Goal: Information Seeking & Learning: Learn about a topic

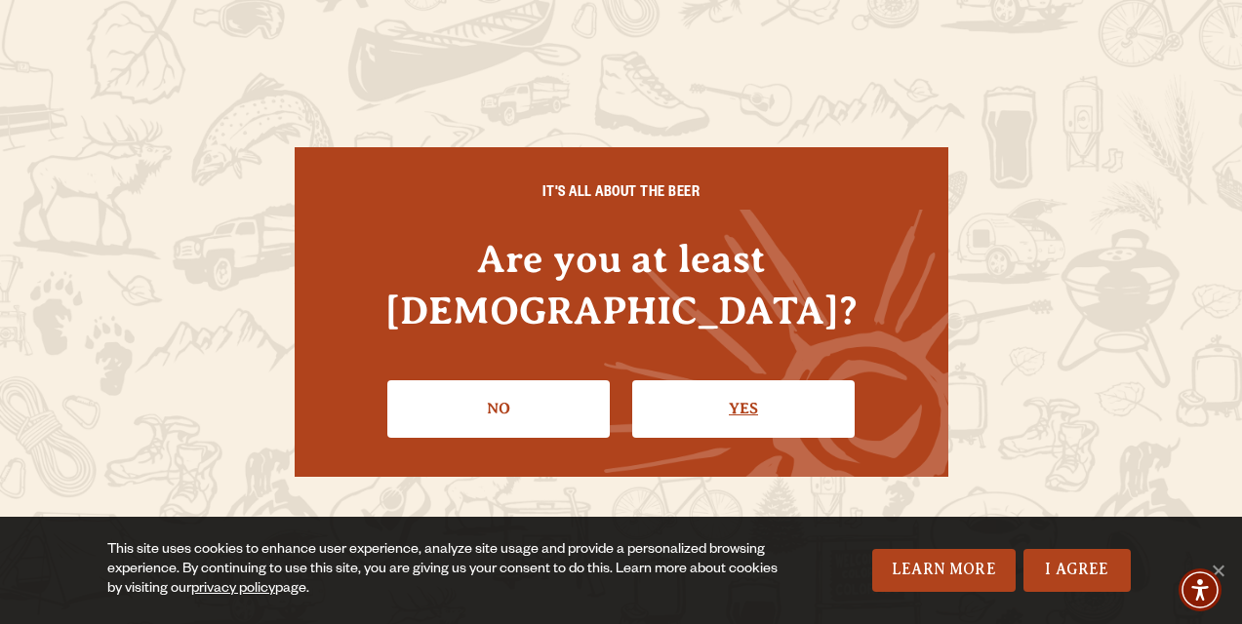
click at [759, 380] on link "Yes" at bounding box center [743, 408] width 222 height 57
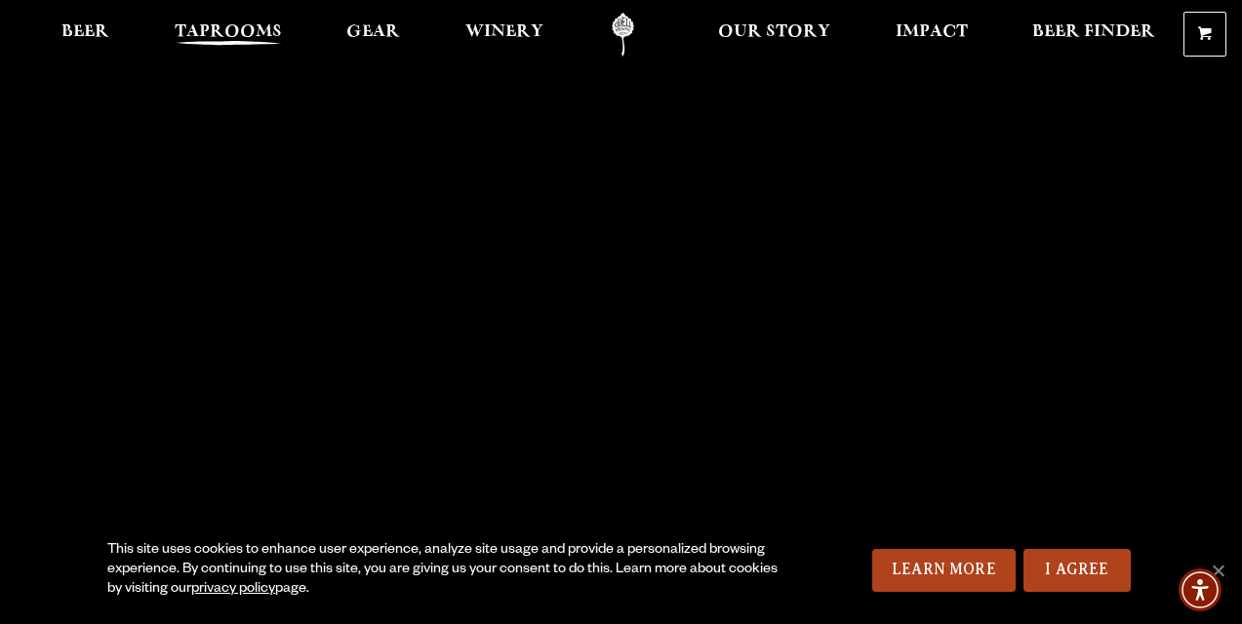
click at [228, 28] on span "Taprooms" at bounding box center [228, 32] width 107 height 16
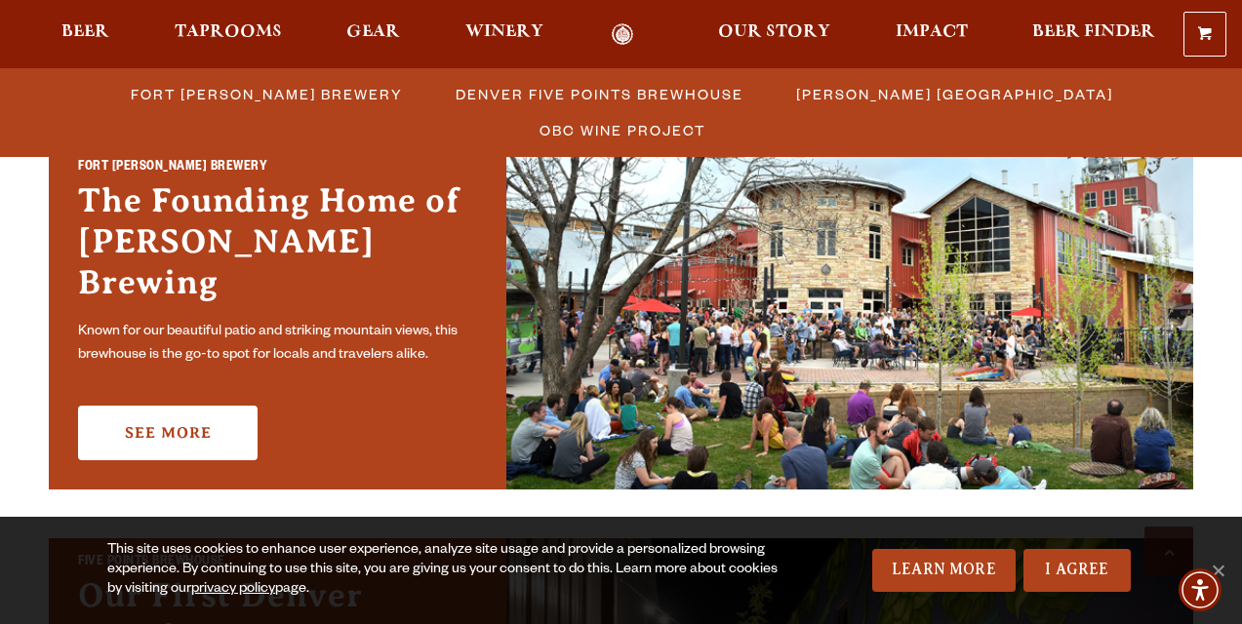
scroll to position [604, 0]
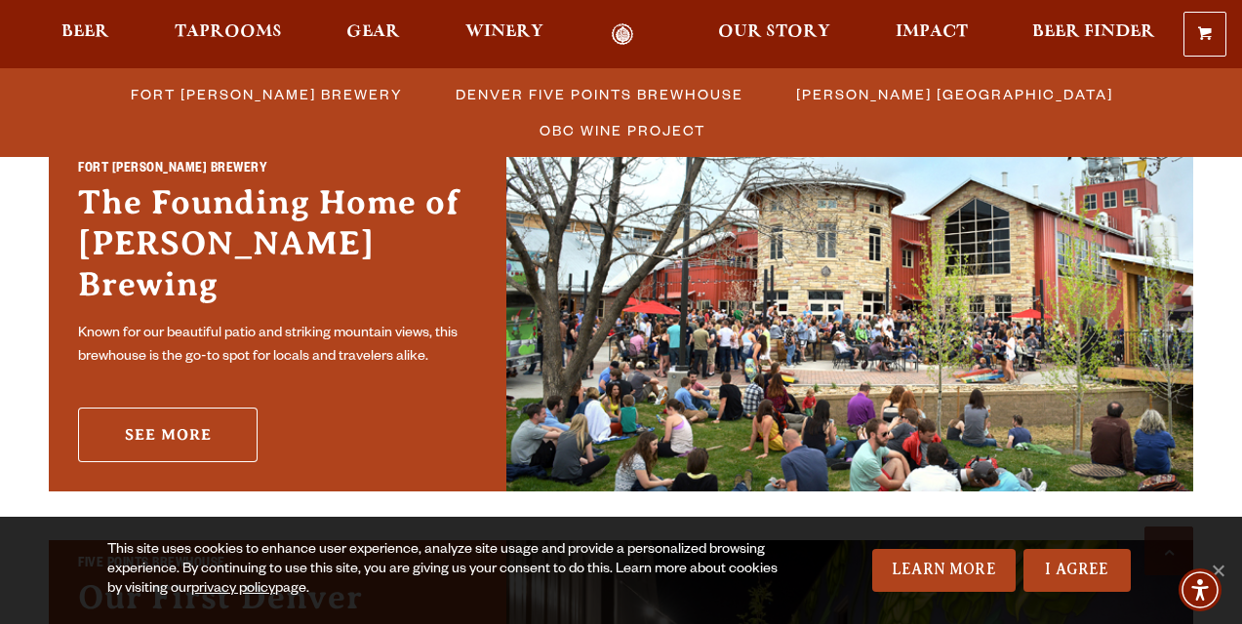
click at [185, 419] on link "See More" at bounding box center [167, 435] width 179 height 55
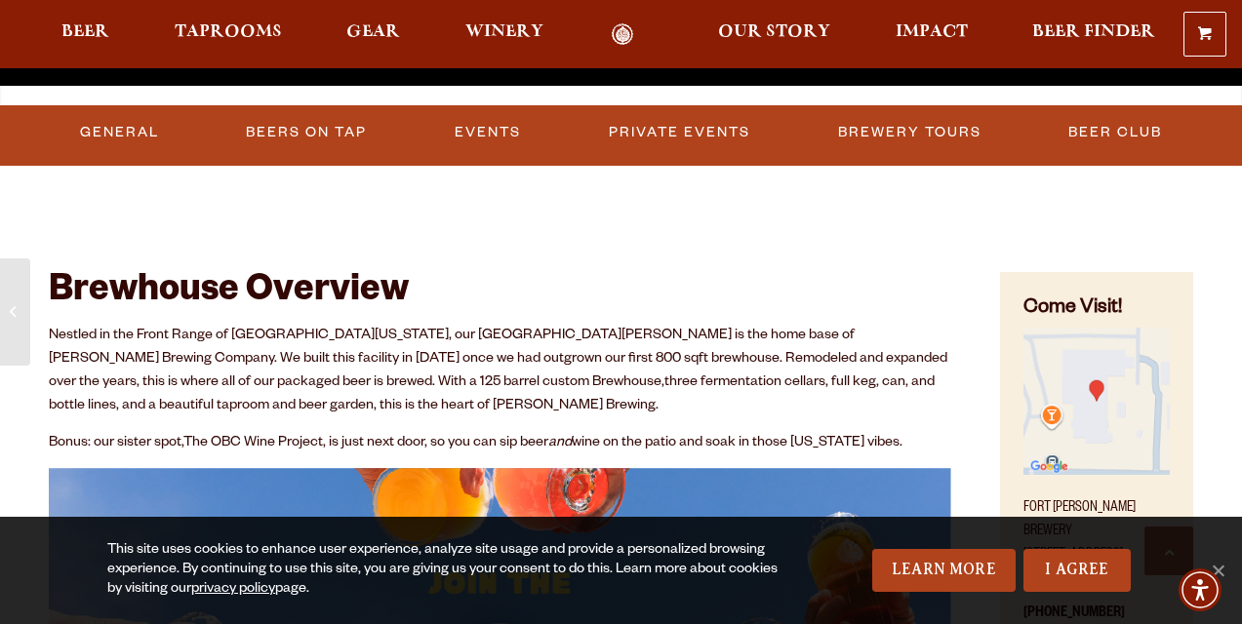
scroll to position [621, 0]
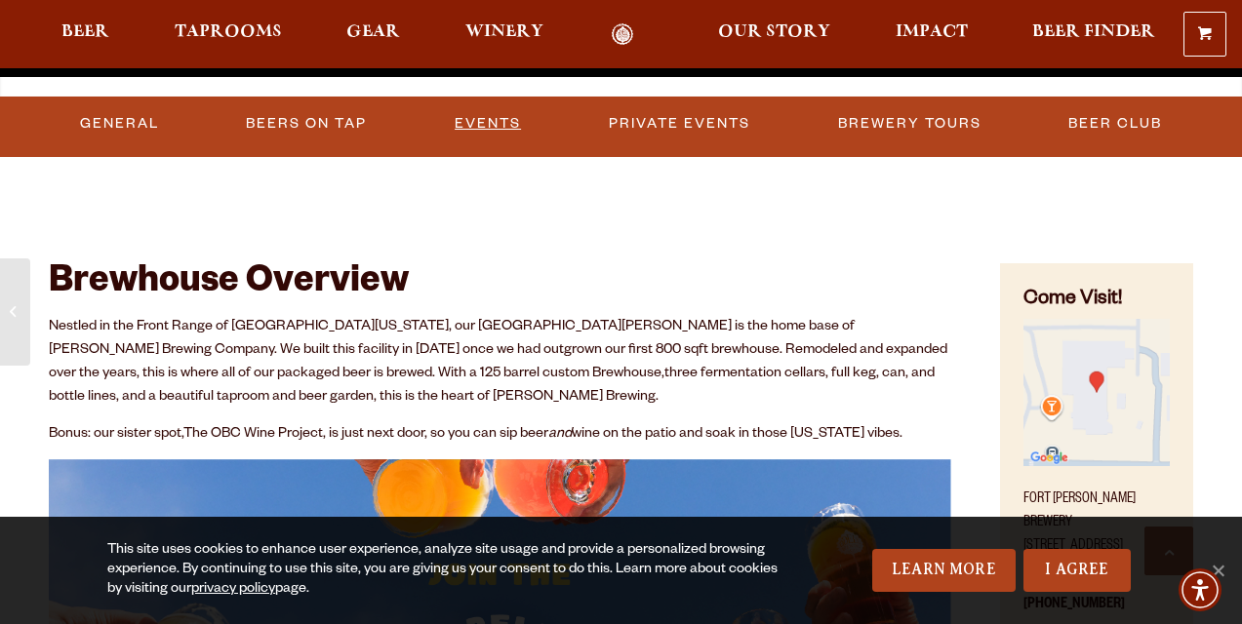
click at [491, 122] on link "Events" at bounding box center [488, 123] width 82 height 45
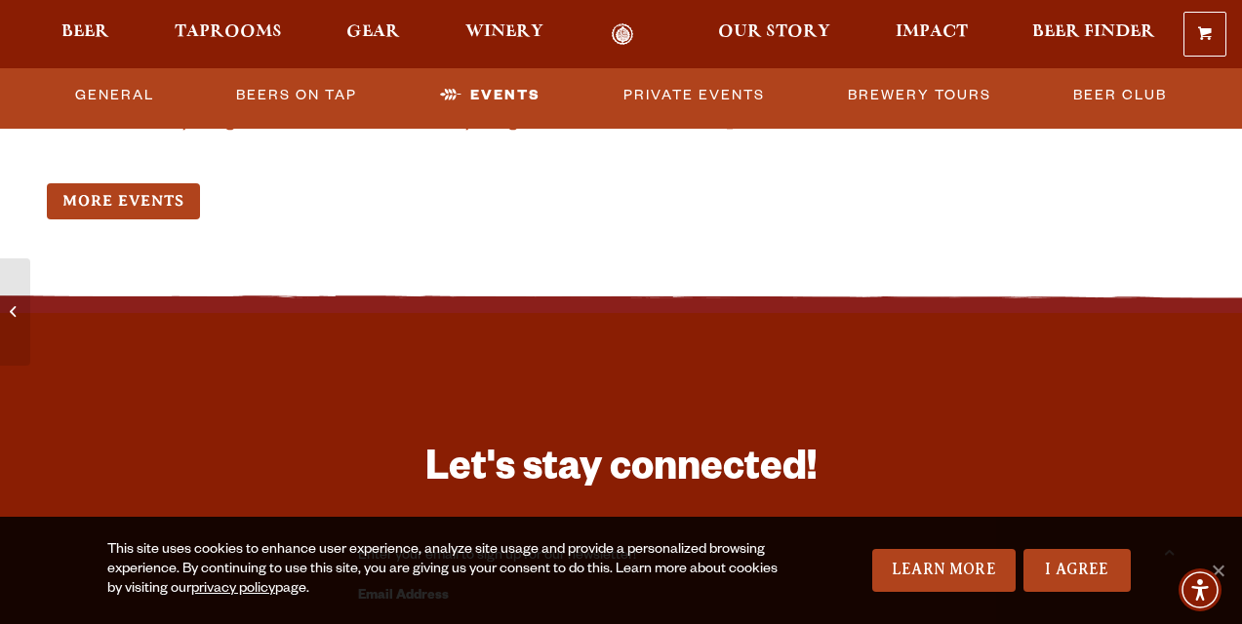
scroll to position [5002, 0]
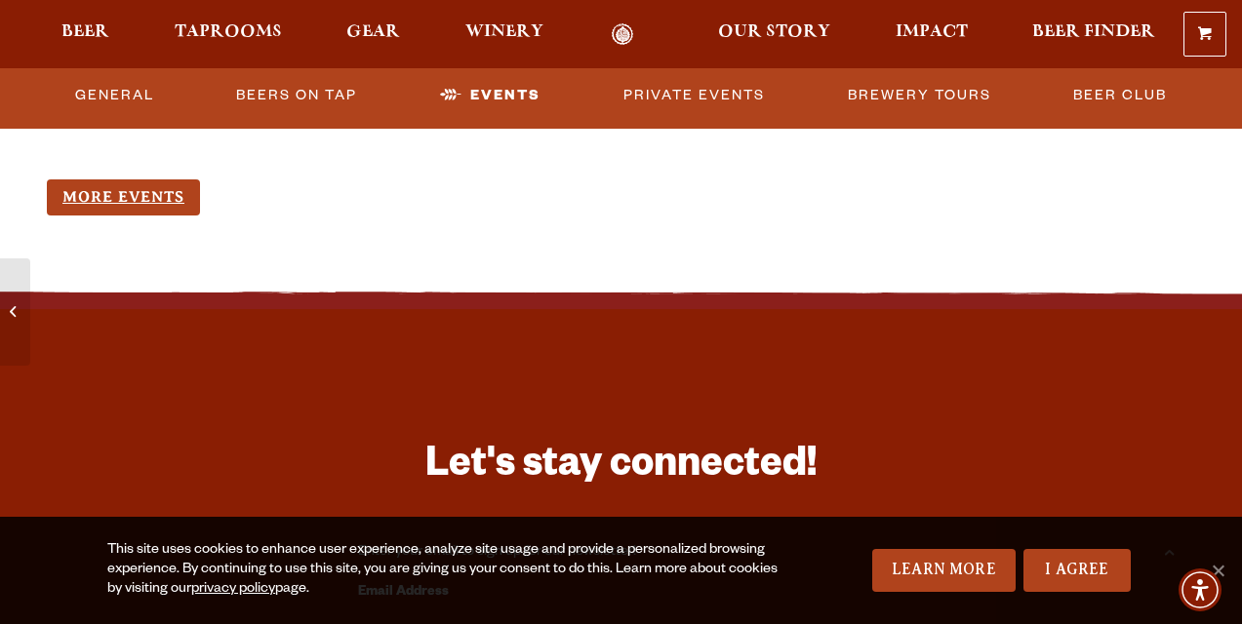
click at [150, 179] on link "More Events" at bounding box center [123, 197] width 153 height 36
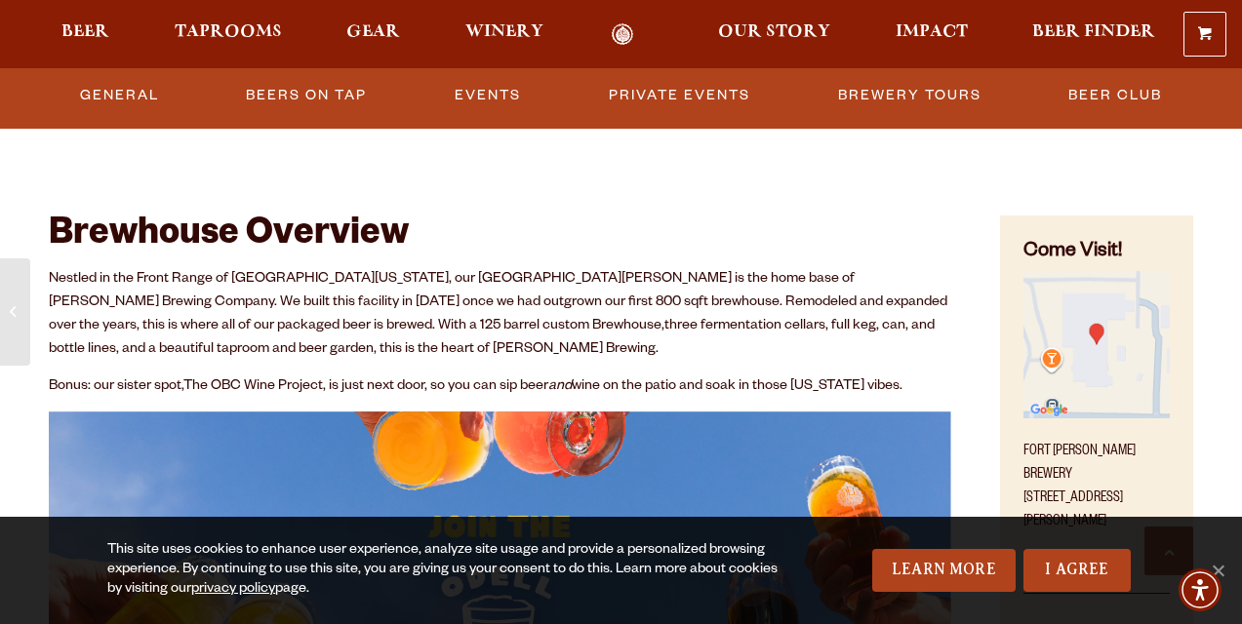
scroll to position [665, 0]
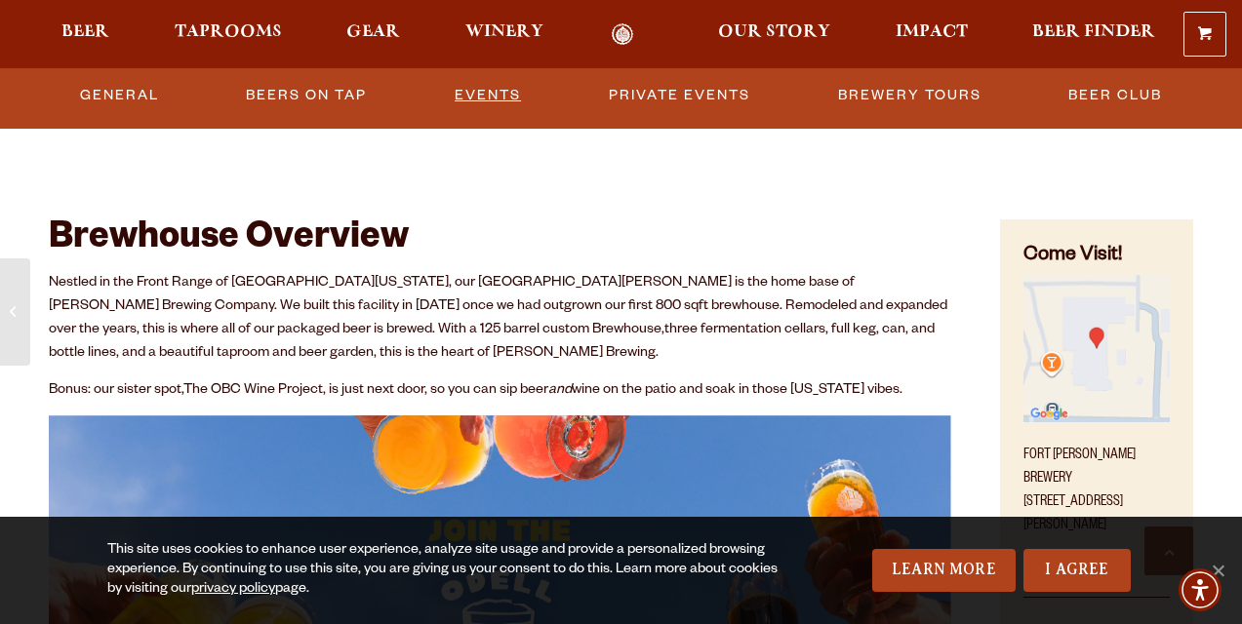
click at [496, 89] on link "Events" at bounding box center [488, 95] width 82 height 45
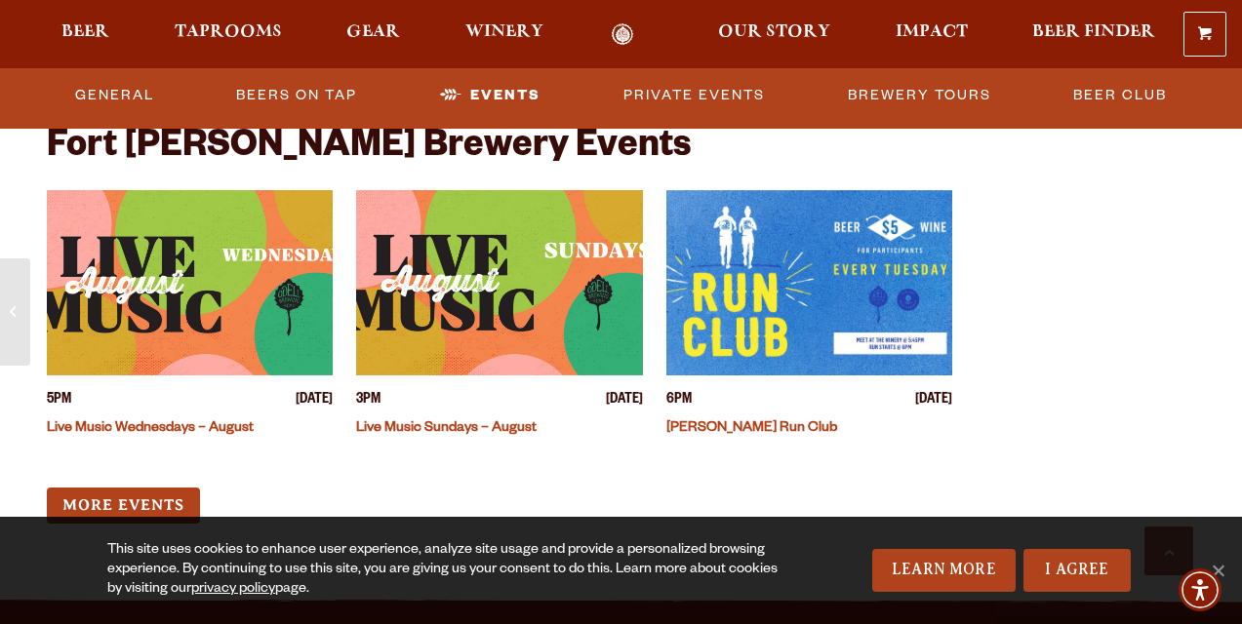
scroll to position [4695, 0]
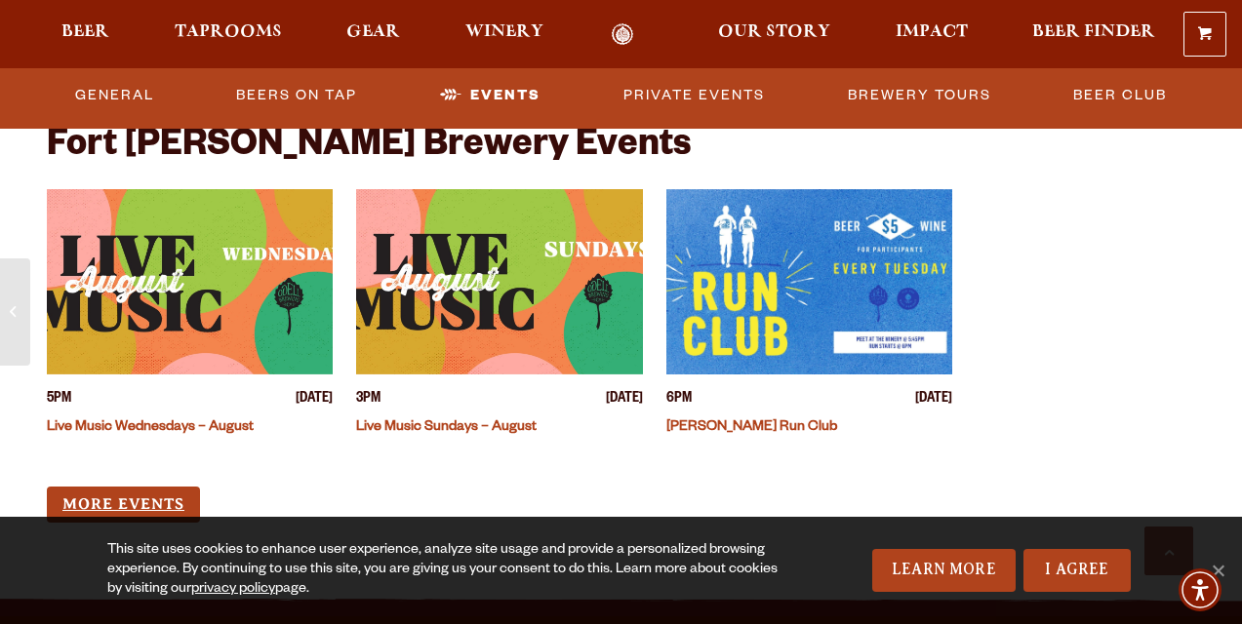
click at [147, 487] on link "More Events" at bounding box center [123, 505] width 153 height 36
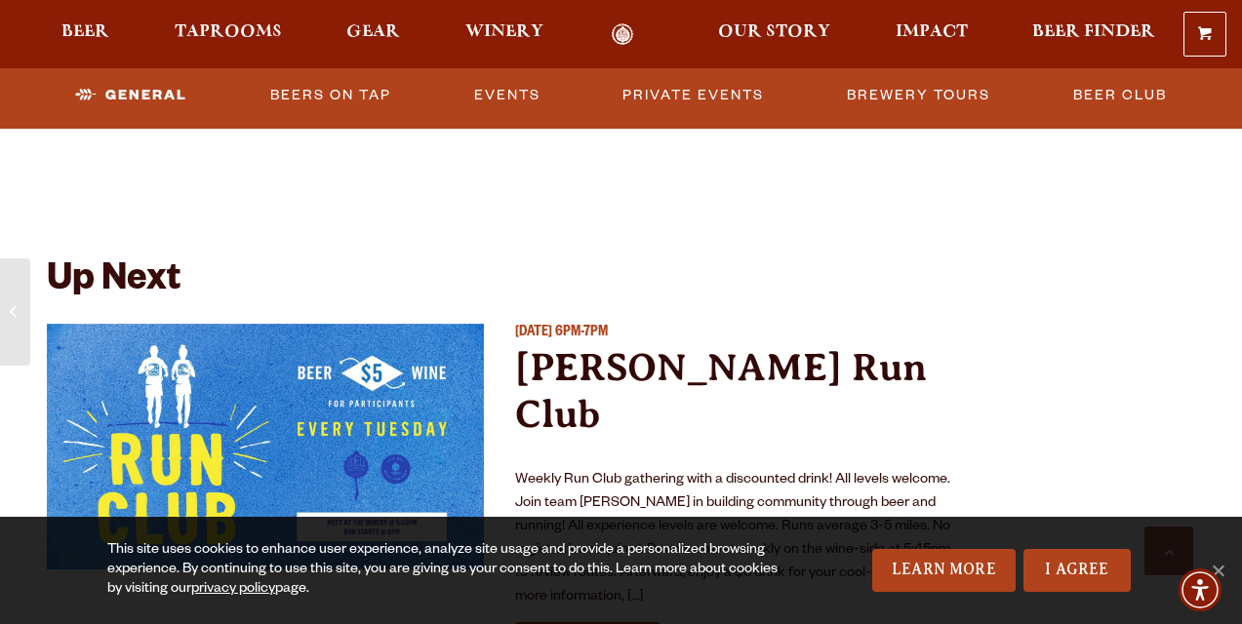
scroll to position [4011, 0]
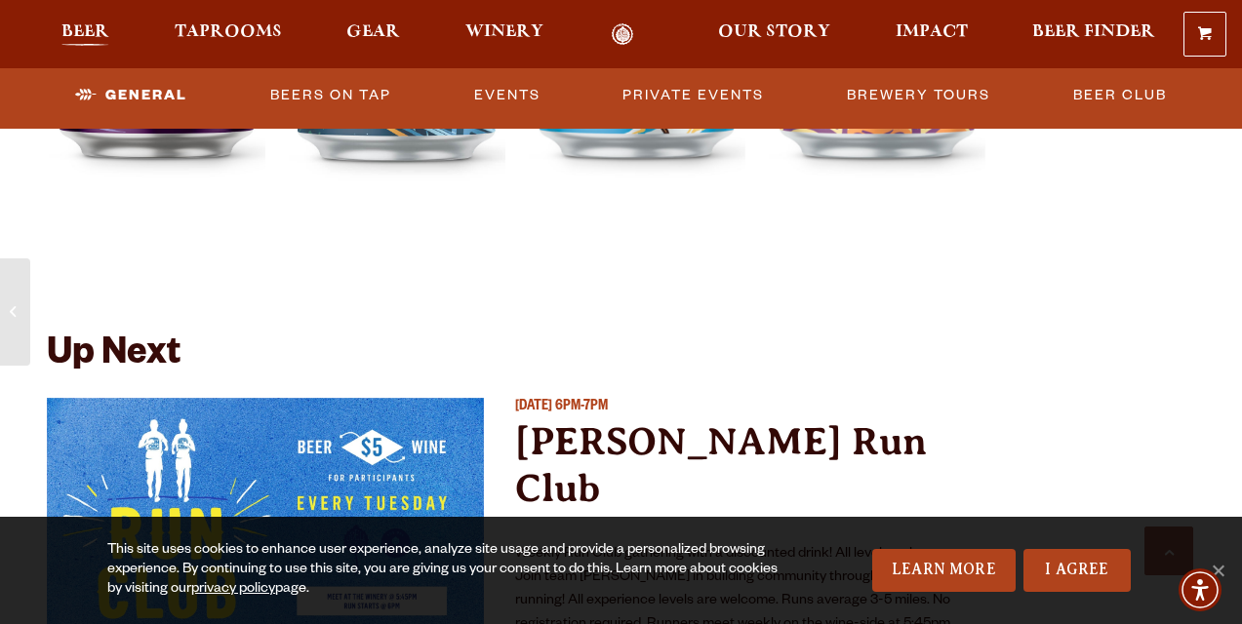
click at [86, 23] on link "Beer" at bounding box center [85, 34] width 73 height 22
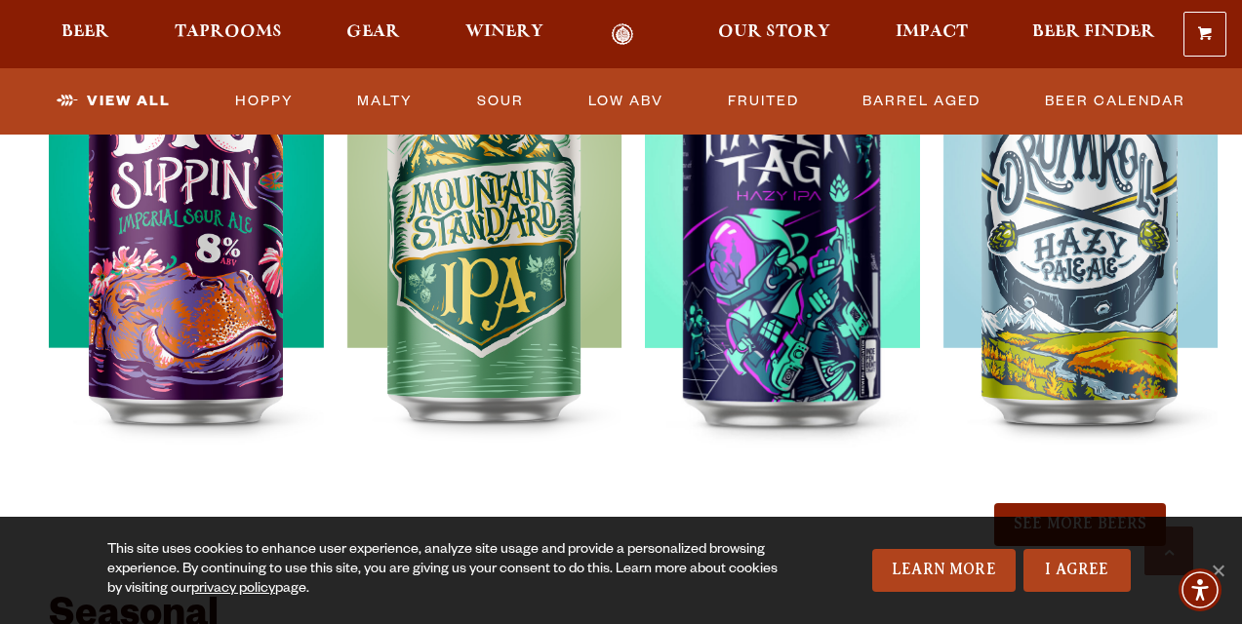
scroll to position [2170, 0]
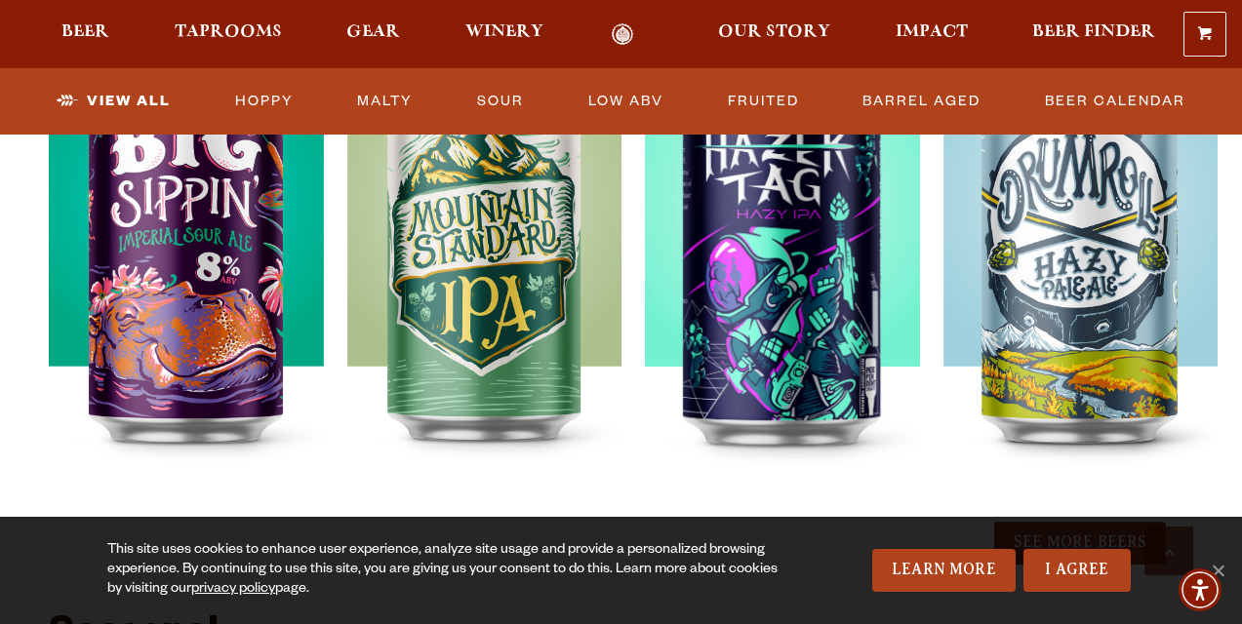
click at [1062, 540] on button "See More Beers" at bounding box center [1080, 543] width 172 height 43
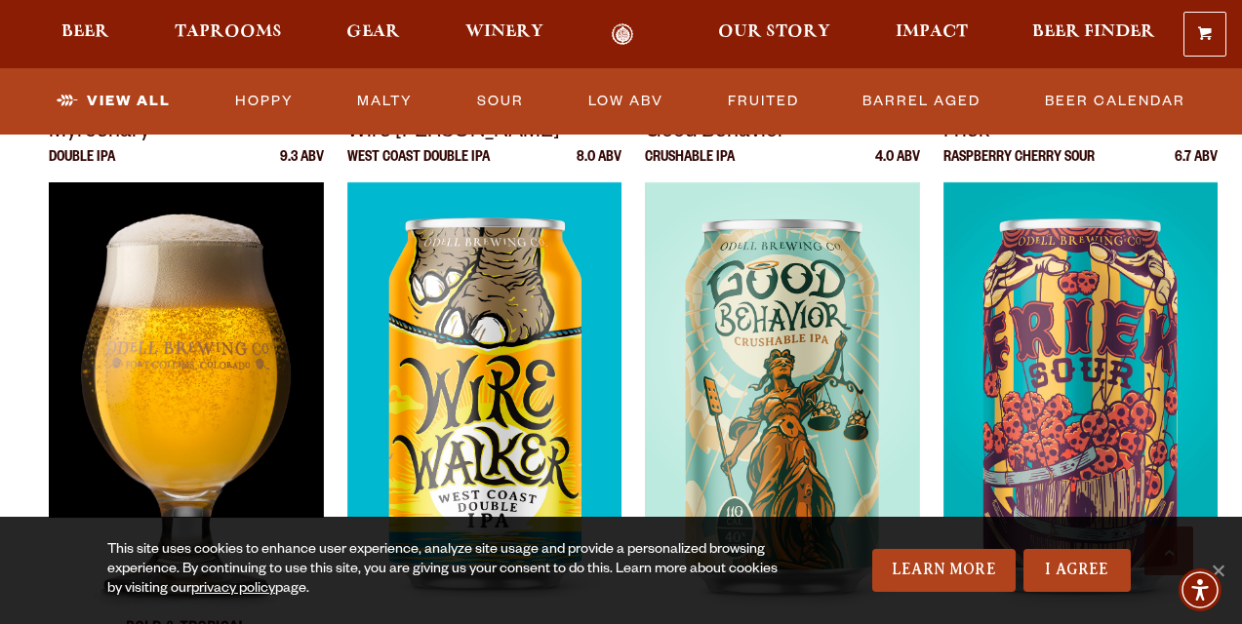
scroll to position [2596, 1]
click at [187, 385] on img at bounding box center [186, 426] width 275 height 488
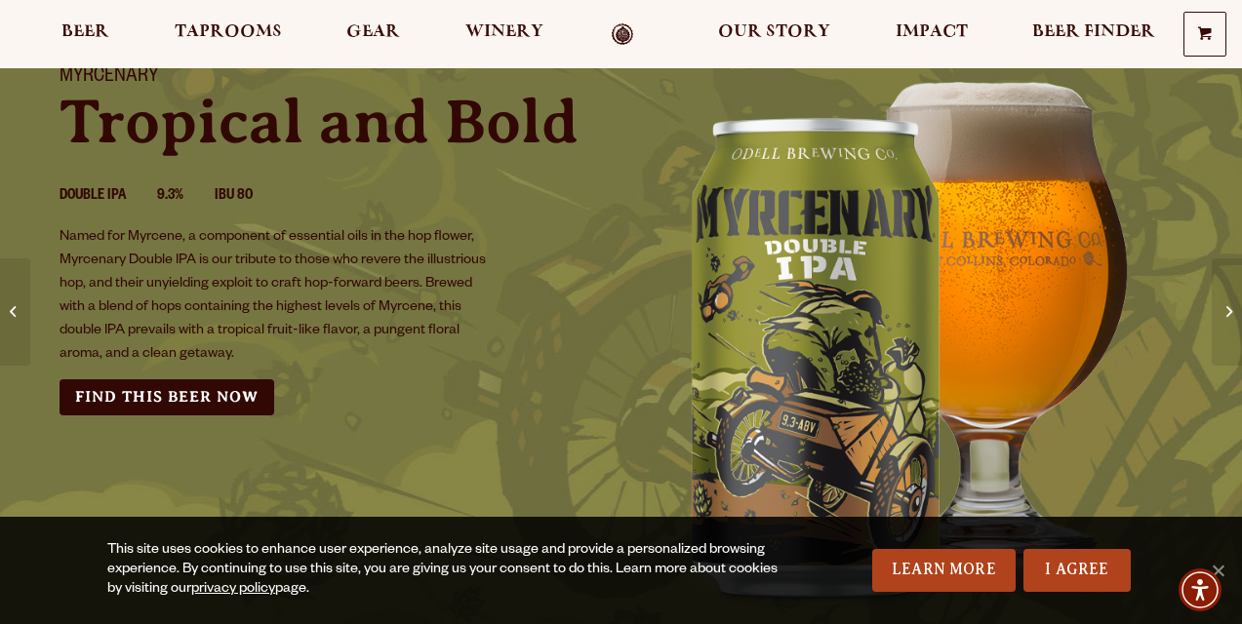
scroll to position [149, 0]
drag, startPoint x: 130, startPoint y: 233, endPoint x: 182, endPoint y: 235, distance: 52.7
click at [182, 235] on p "Named for Myrcene, a component of essential oils in the hop flower, Myrcenary D…" at bounding box center [275, 295] width 431 height 140
click at [34, 161] on div "Myrcenary Tropical and Bold Double IPA 9.3% IBU 80 Named for Myrcene, a compone…" at bounding box center [621, 339] width 1242 height 596
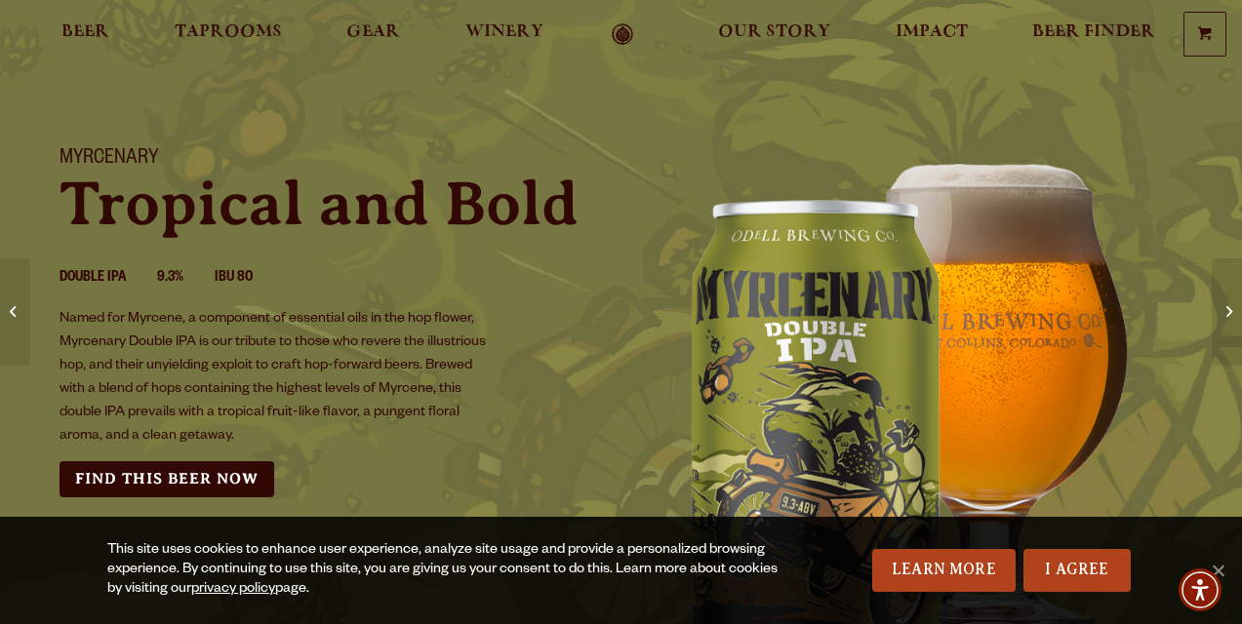
scroll to position [53, 0]
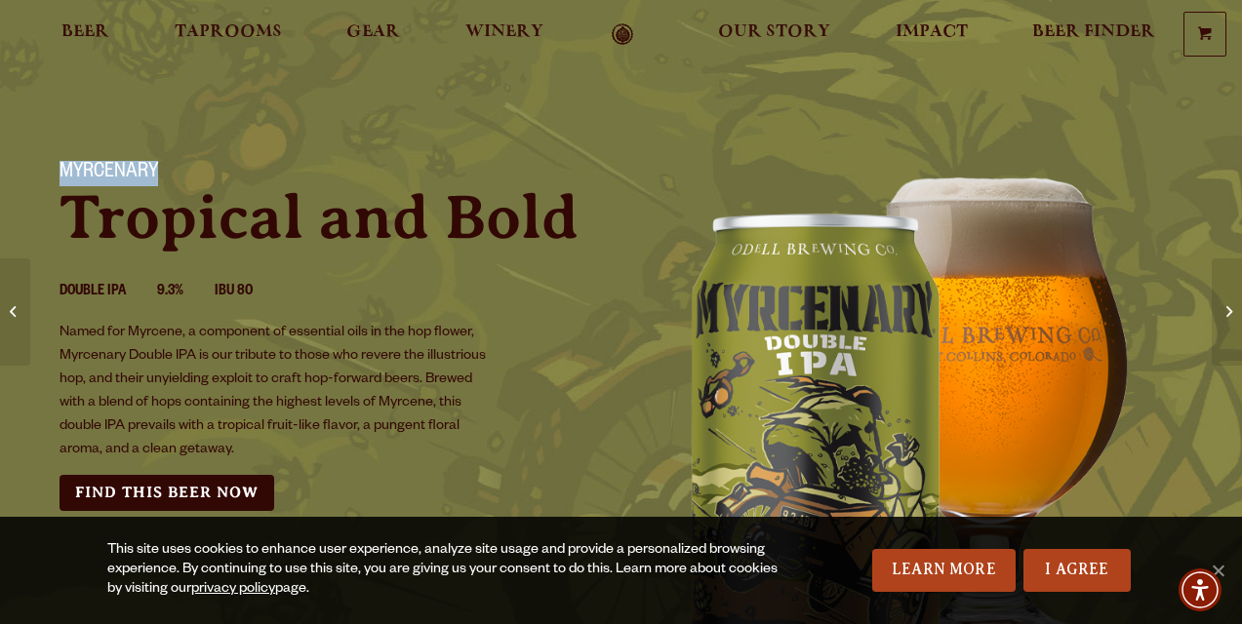
drag, startPoint x: 60, startPoint y: 168, endPoint x: 153, endPoint y: 173, distance: 92.8
click at [156, 169] on h1 "Myrcenary" at bounding box center [329, 173] width 538 height 25
click at [129, 171] on h1 "Myrcenary" at bounding box center [329, 173] width 538 height 25
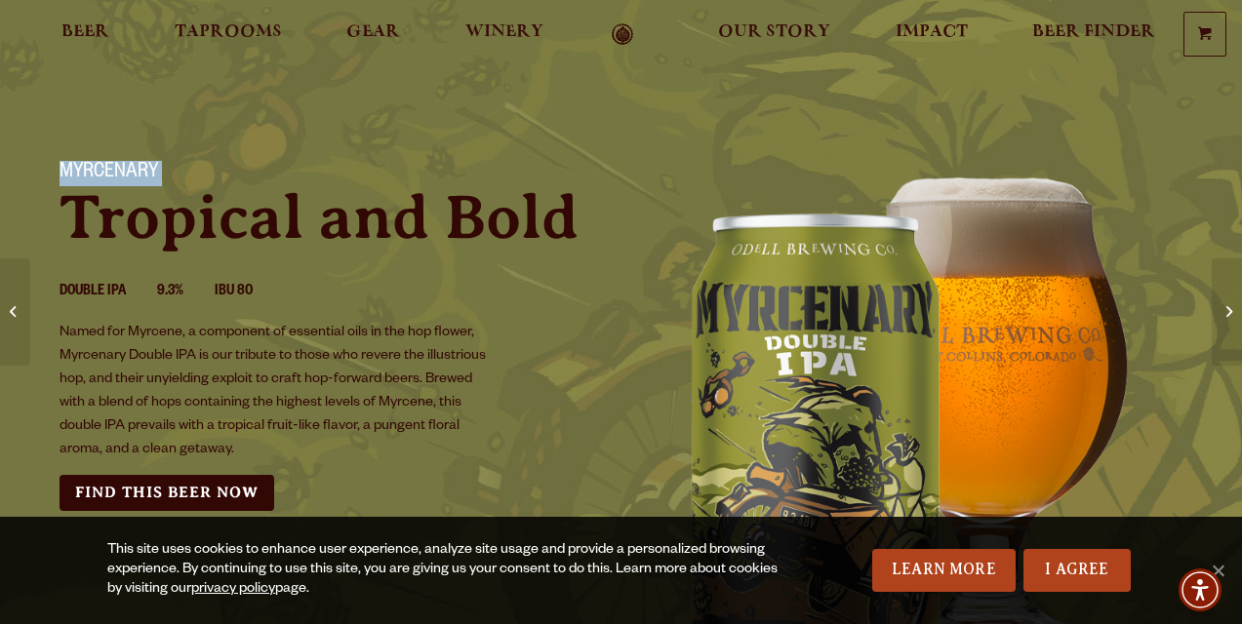
click at [129, 171] on h1 "Myrcenary" at bounding box center [329, 173] width 538 height 25
drag, startPoint x: 63, startPoint y: 170, endPoint x: 153, endPoint y: 172, distance: 89.8
click at [156, 171] on h1 "Myrcenary" at bounding box center [329, 173] width 538 height 25
click at [395, 142] on div "Myrcenary Tropical and Bold Double IPA 9.3% IBU 80 Named for Myrcene, a compone…" at bounding box center [328, 336] width 585 height 397
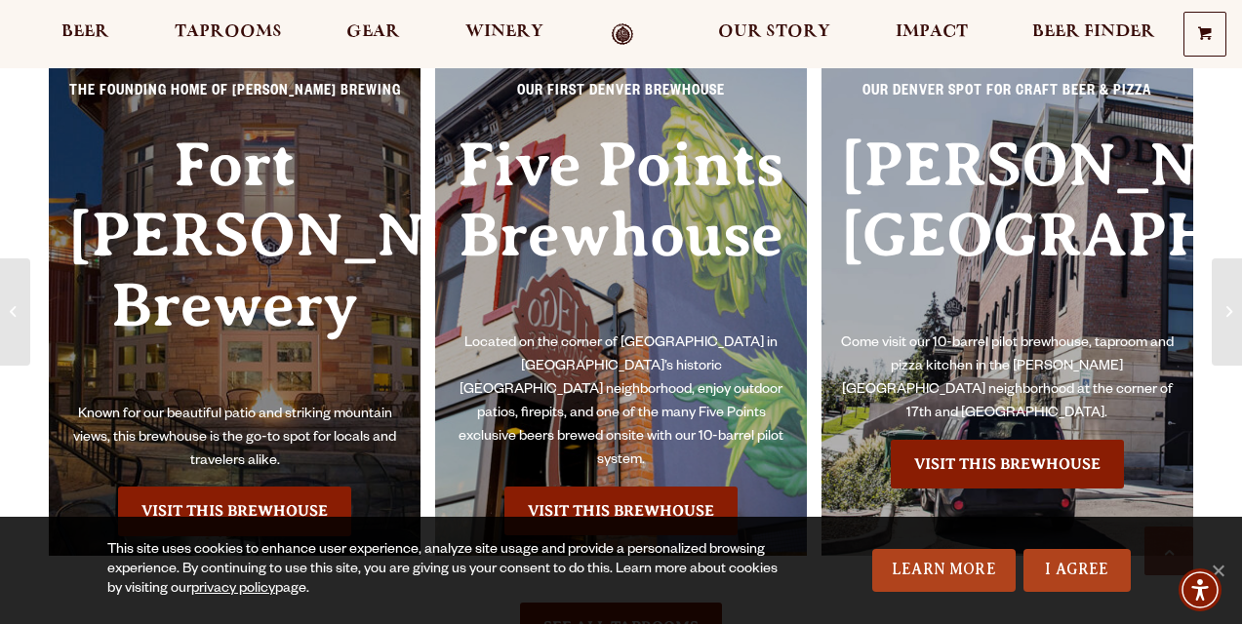
scroll to position [1528, 0]
